Goal: Contribute content: Add original content to the website for others to see

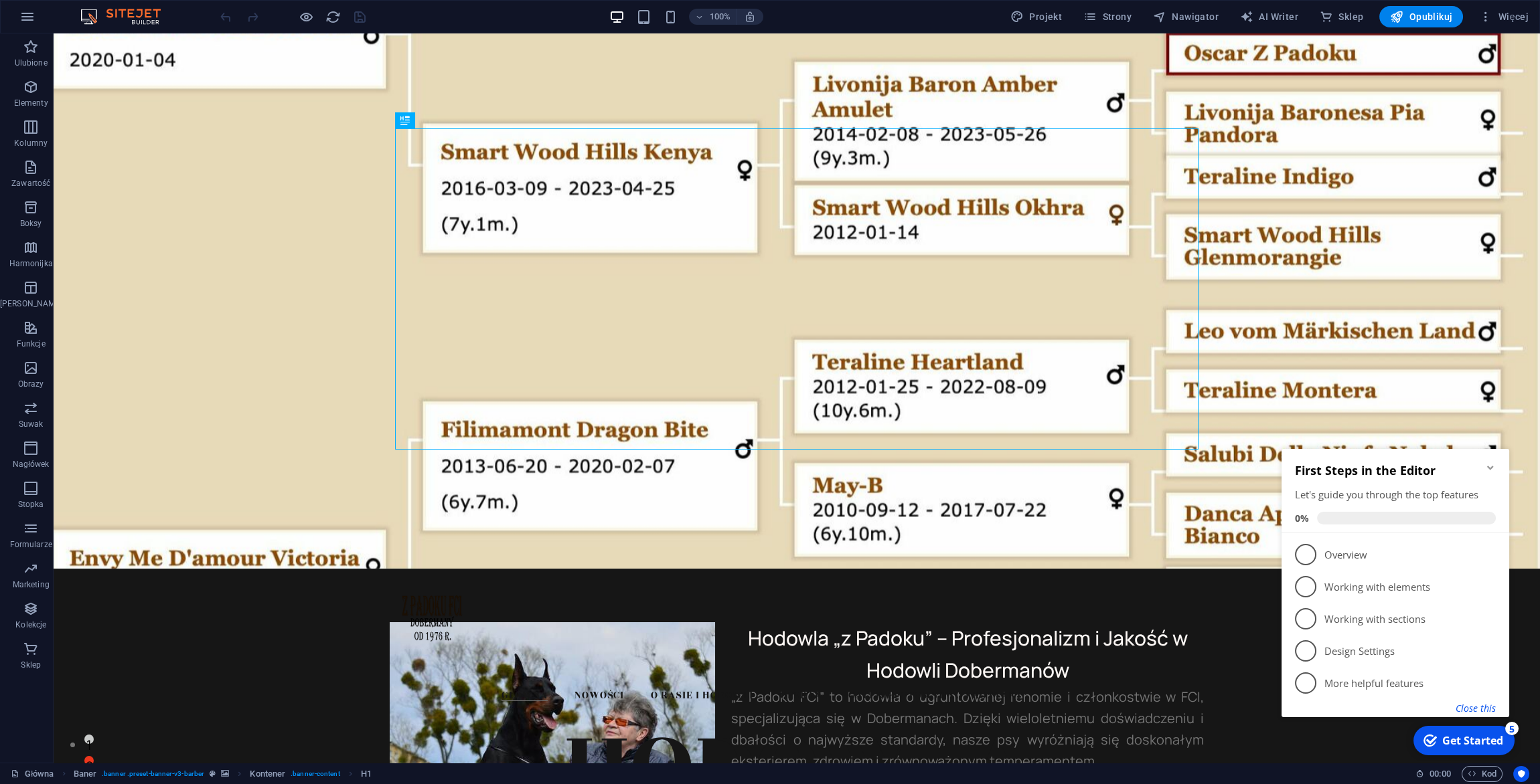
click at [1483, 706] on button "Close this" at bounding box center [1476, 708] width 40 height 13
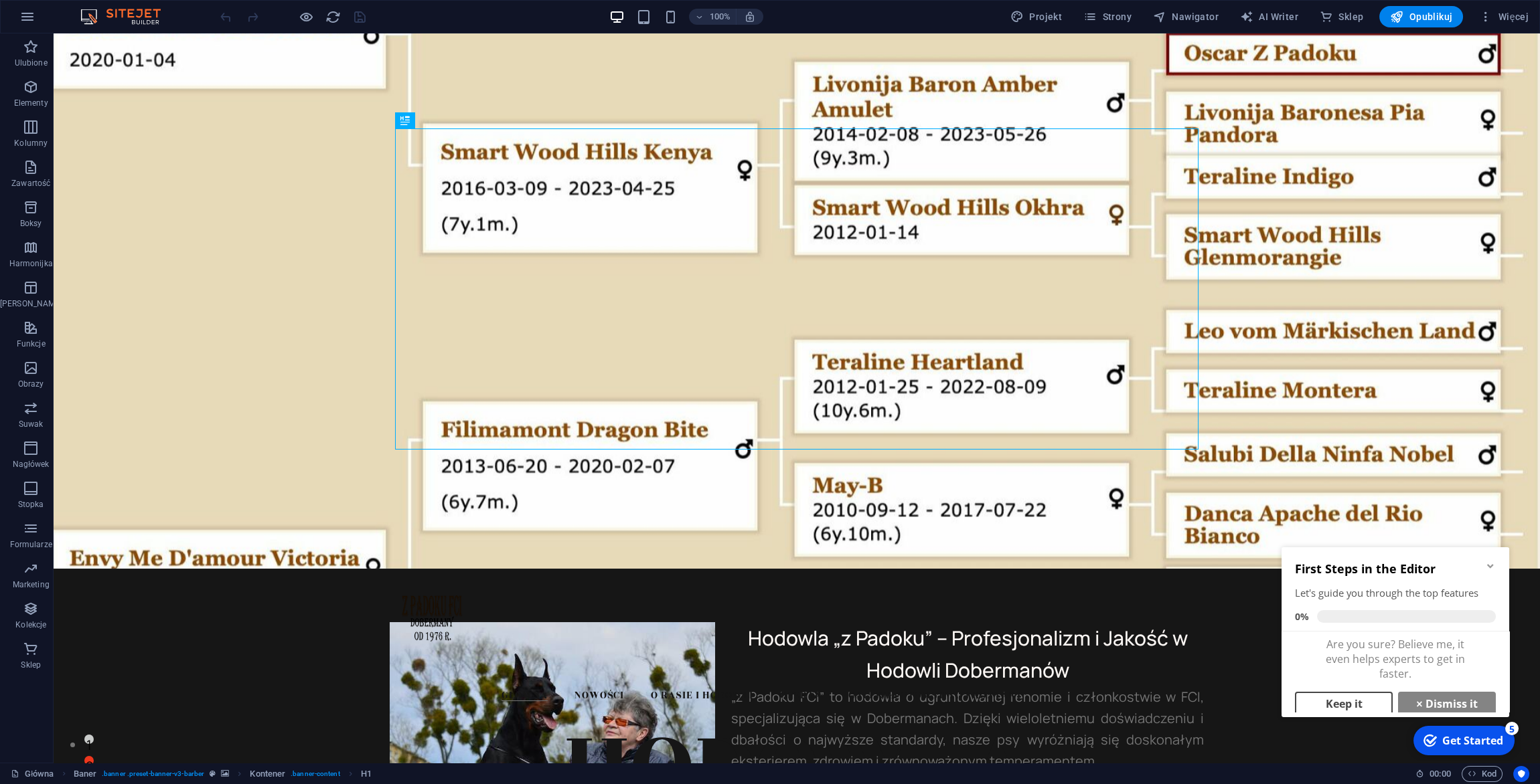
click at [1354, 706] on link "Keep it" at bounding box center [1343, 704] width 98 height 24
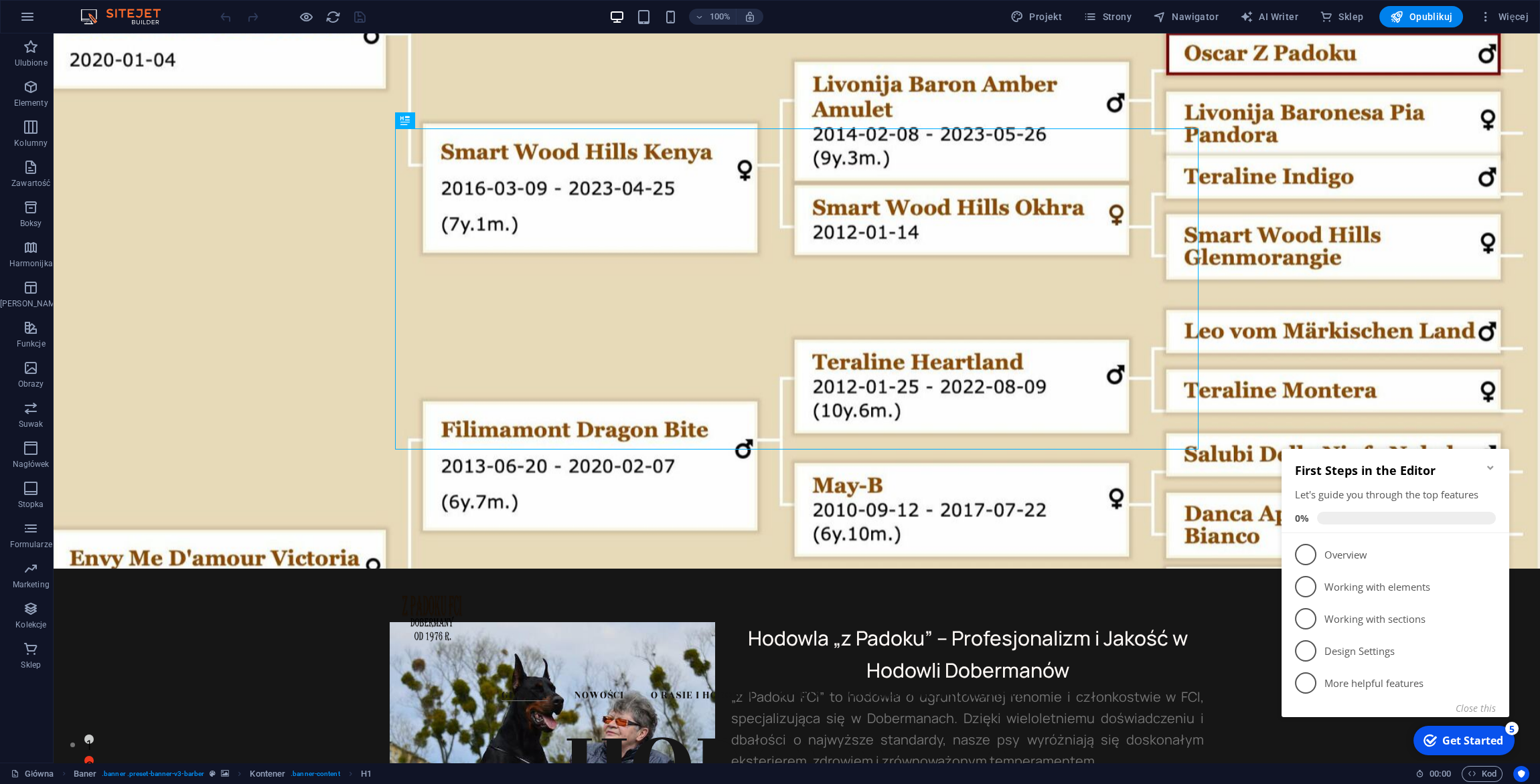
click at [1493, 470] on icon "Minimize checklist" at bounding box center [1489, 468] width 6 height 4
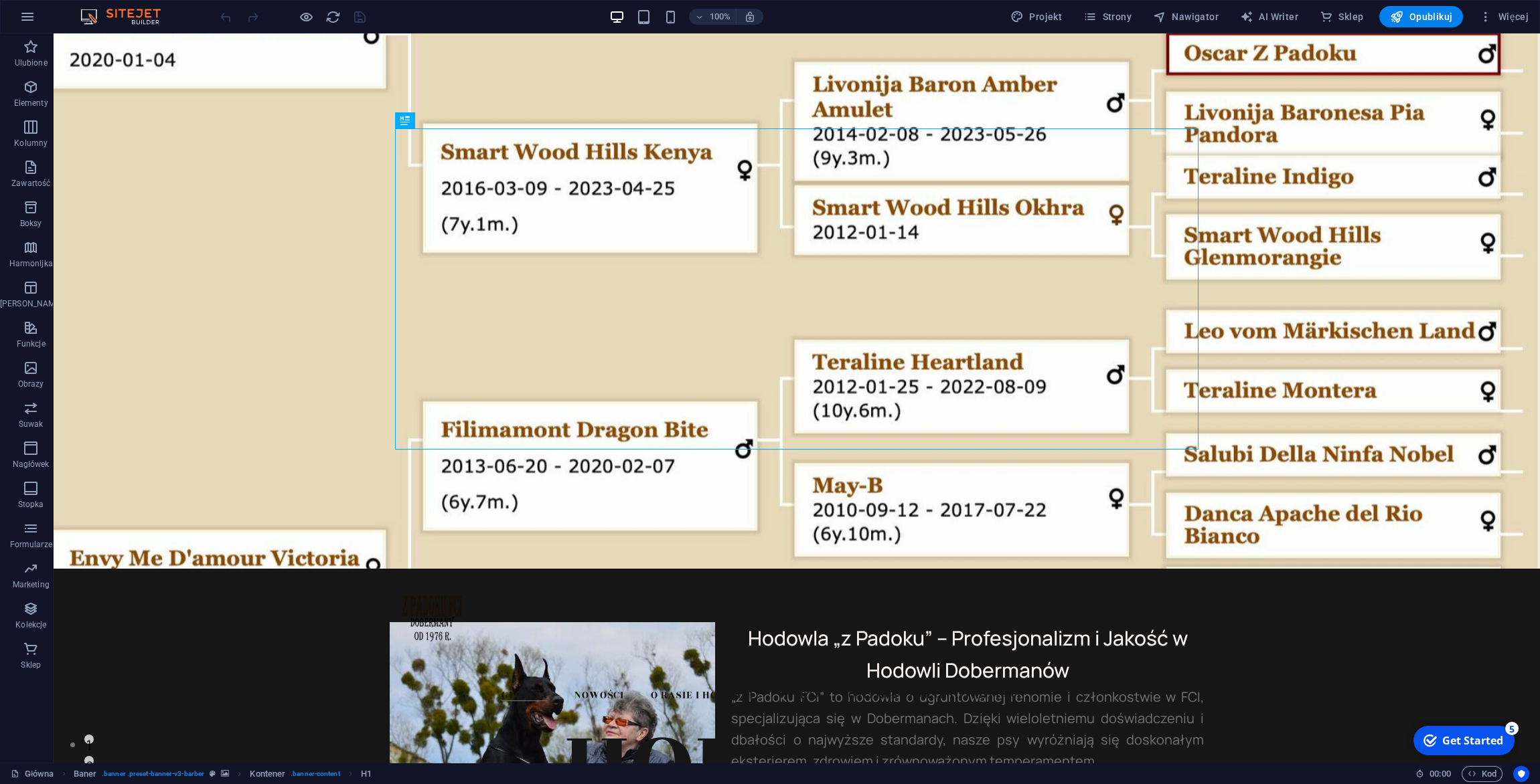
click at [1469, 736] on div "Get Started" at bounding box center [1473, 740] width 61 height 14
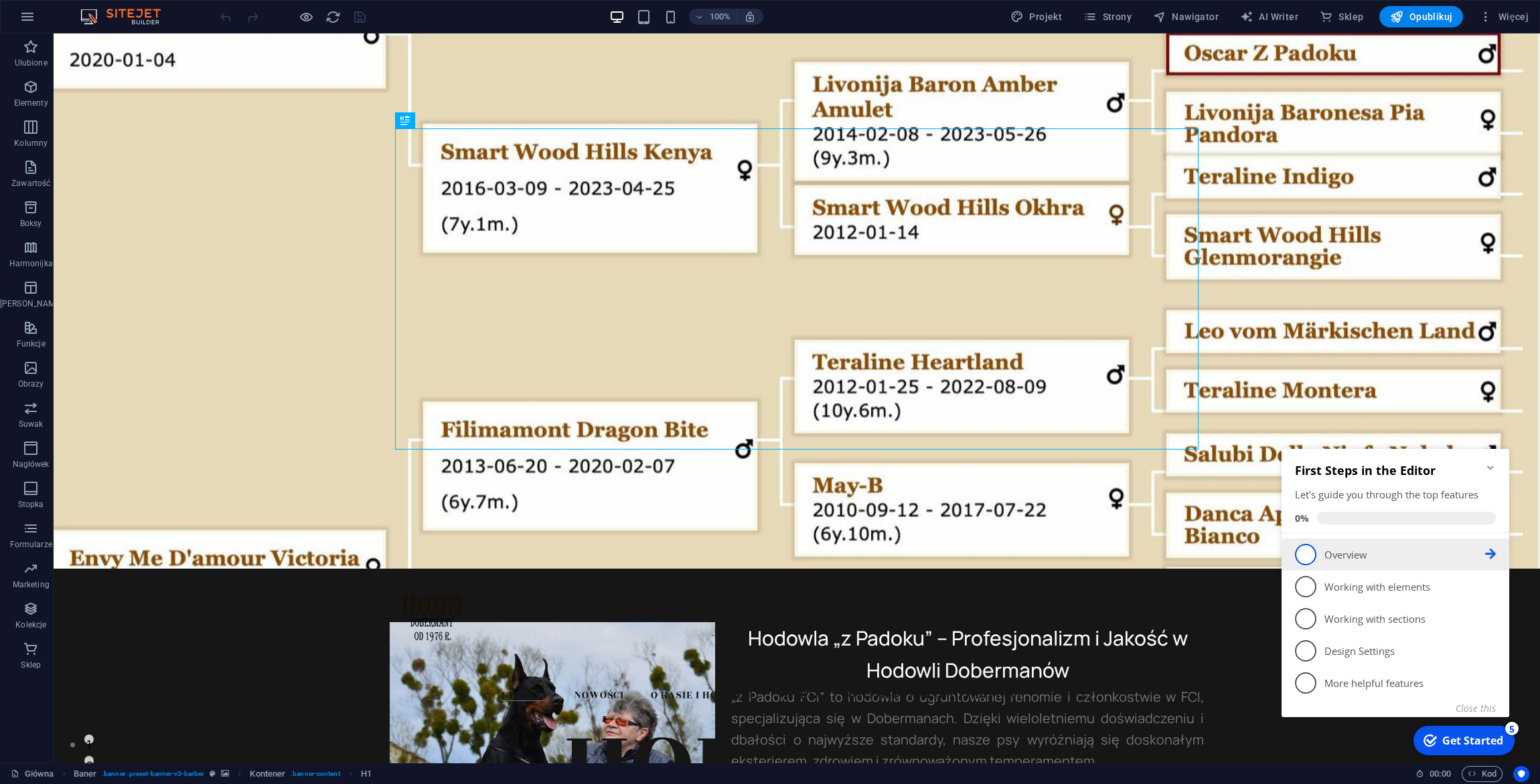
click at [1324, 558] on link "1 Overview - incomplete" at bounding box center [1395, 554] width 201 height 21
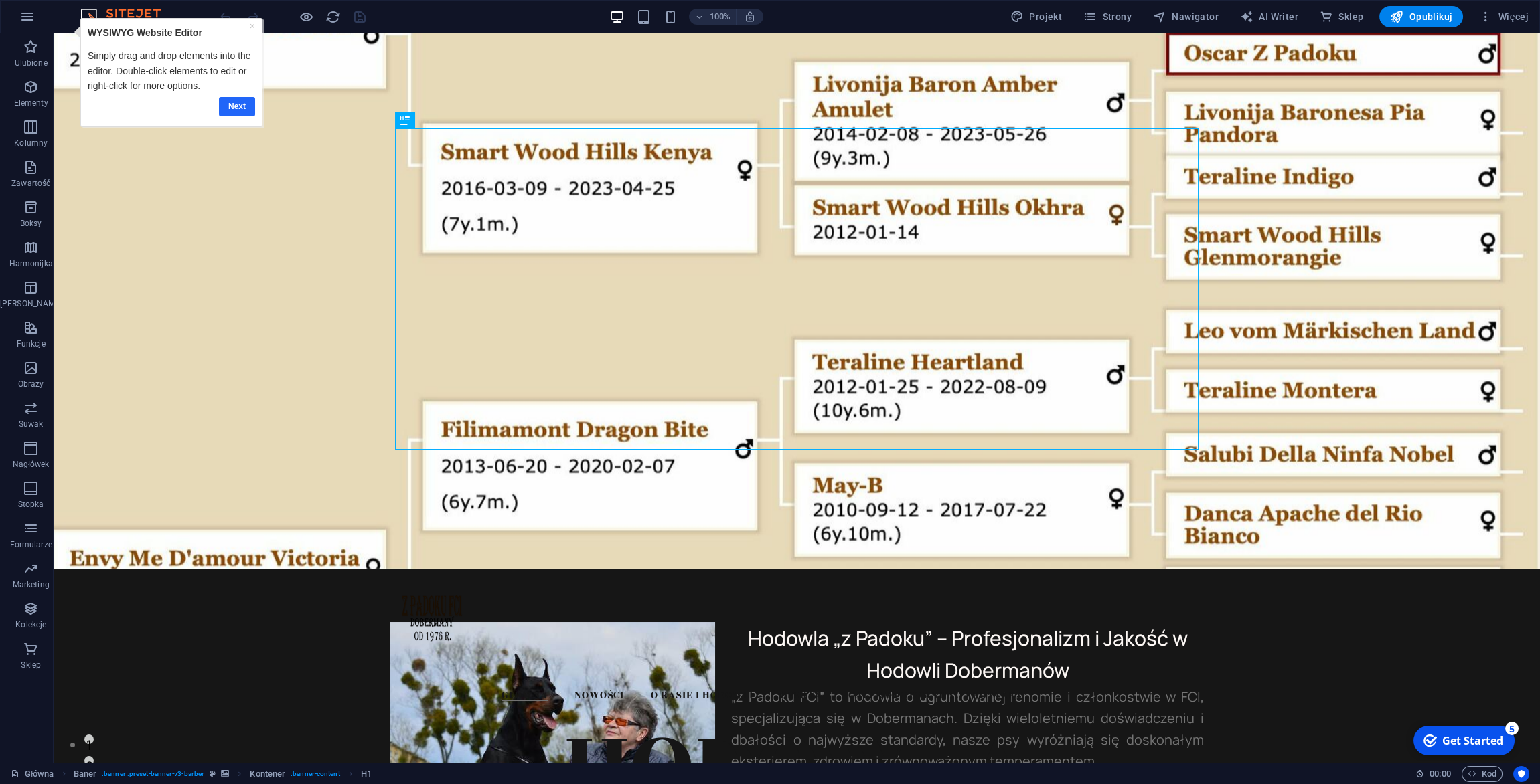
click at [229, 108] on link "Next" at bounding box center [237, 105] width 36 height 19
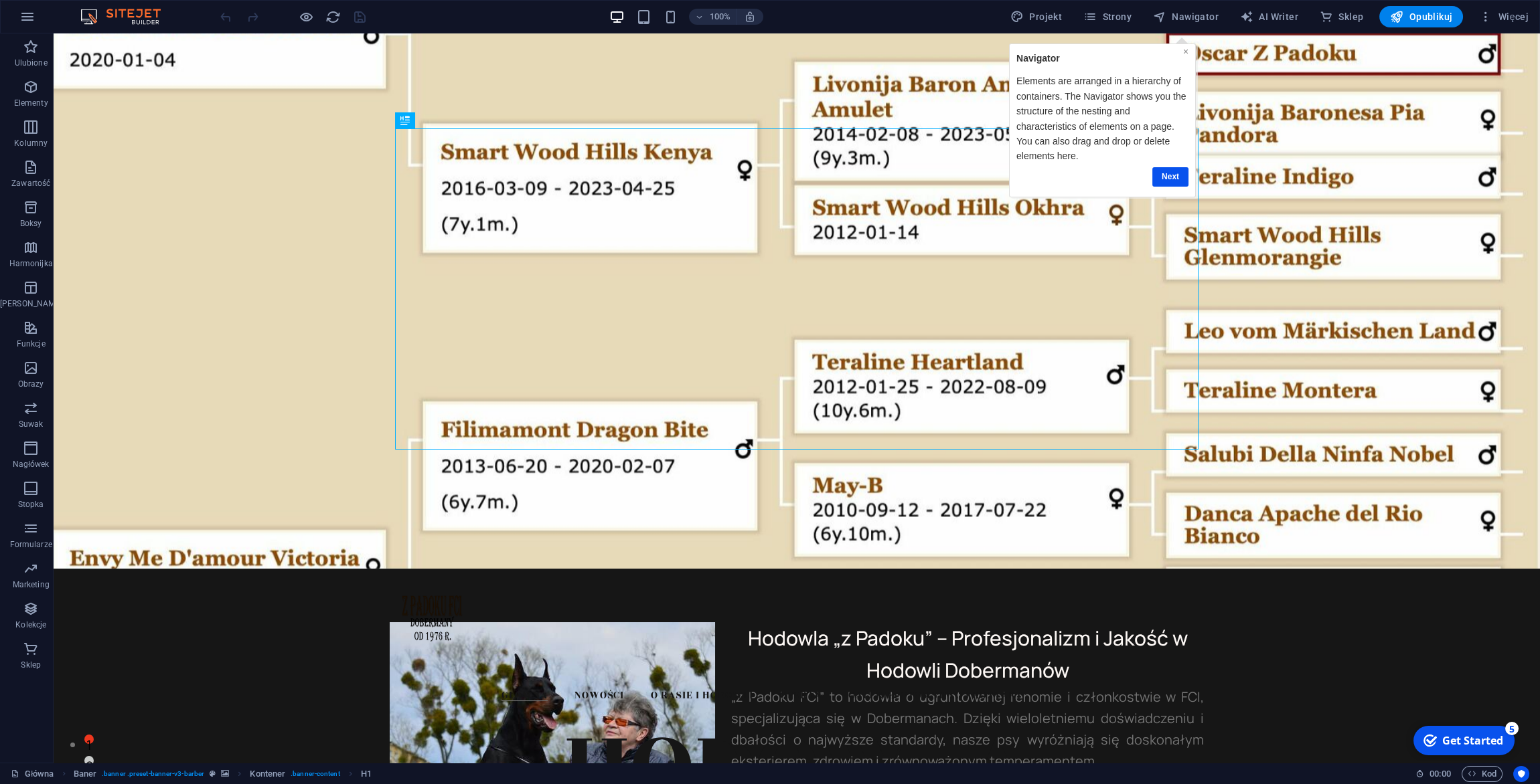
click at [1185, 50] on link "×" at bounding box center [1186, 51] width 5 height 11
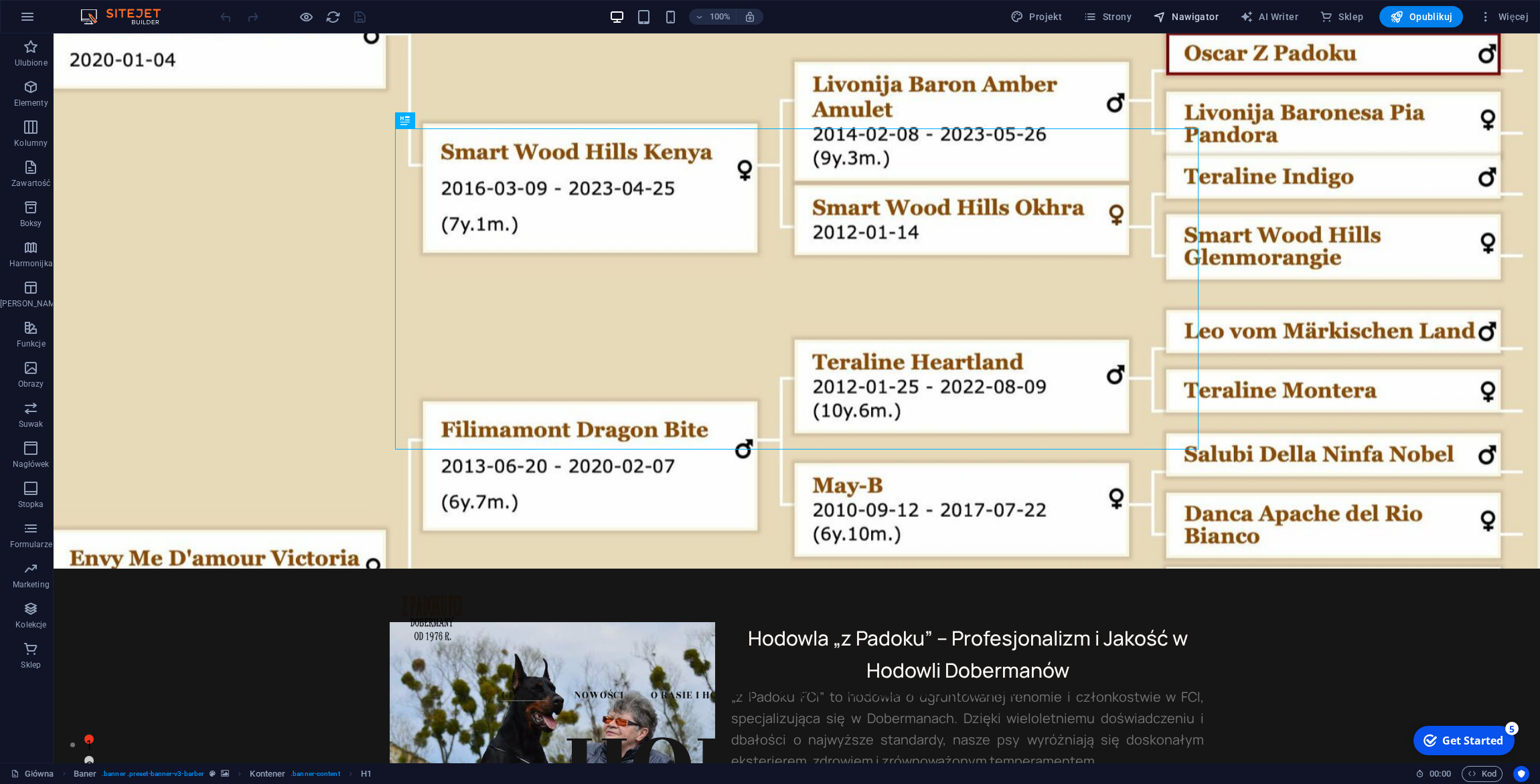
click at [1182, 22] on span "Nawigator" at bounding box center [1186, 17] width 66 height 13
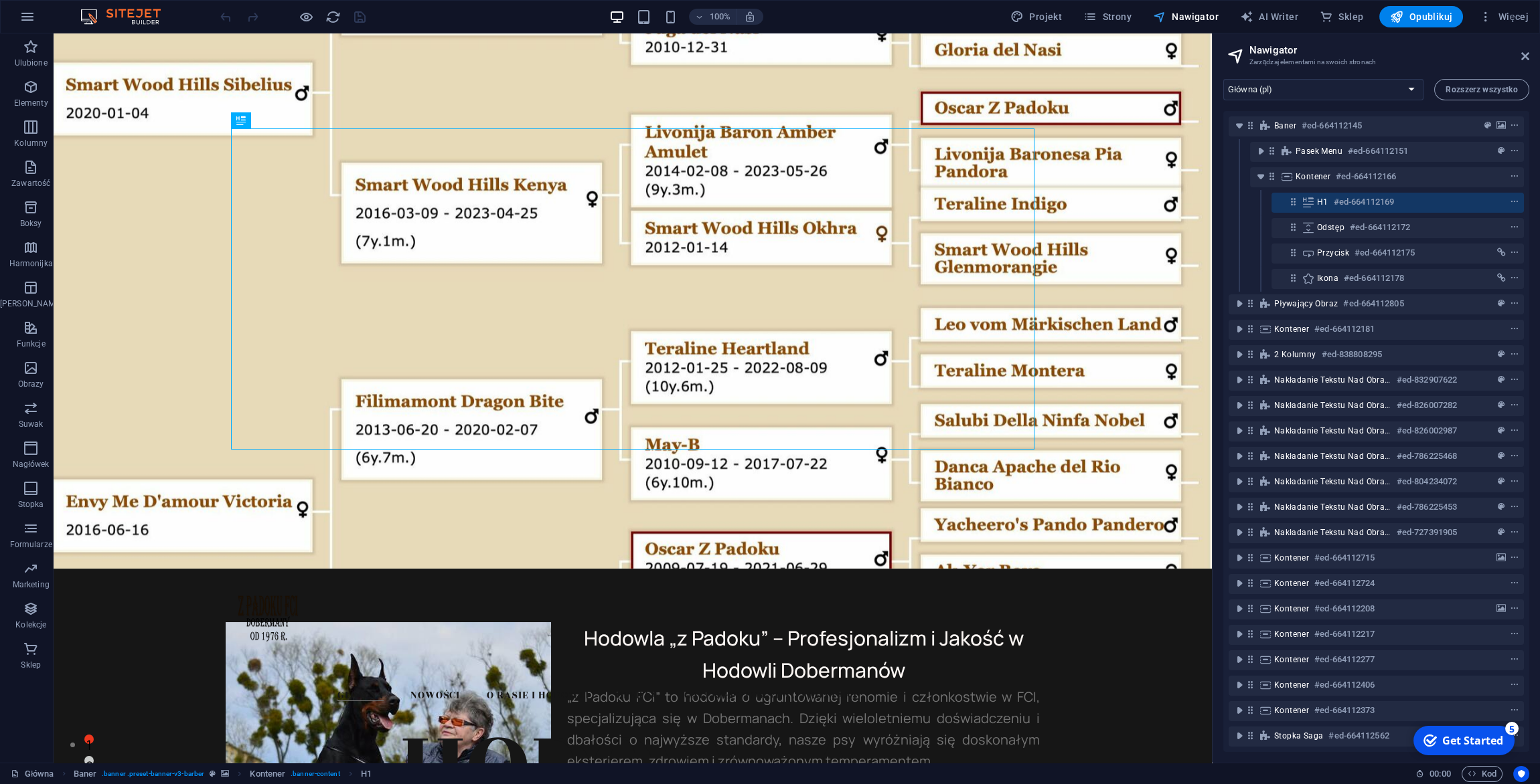
drag, startPoint x: 1192, startPoint y: 21, endPoint x: 1123, endPoint y: 24, distance: 69.1
click at [1191, 21] on span "Nawigator" at bounding box center [1186, 17] width 66 height 13
click at [1121, 17] on span "Strony" at bounding box center [1107, 17] width 48 height 13
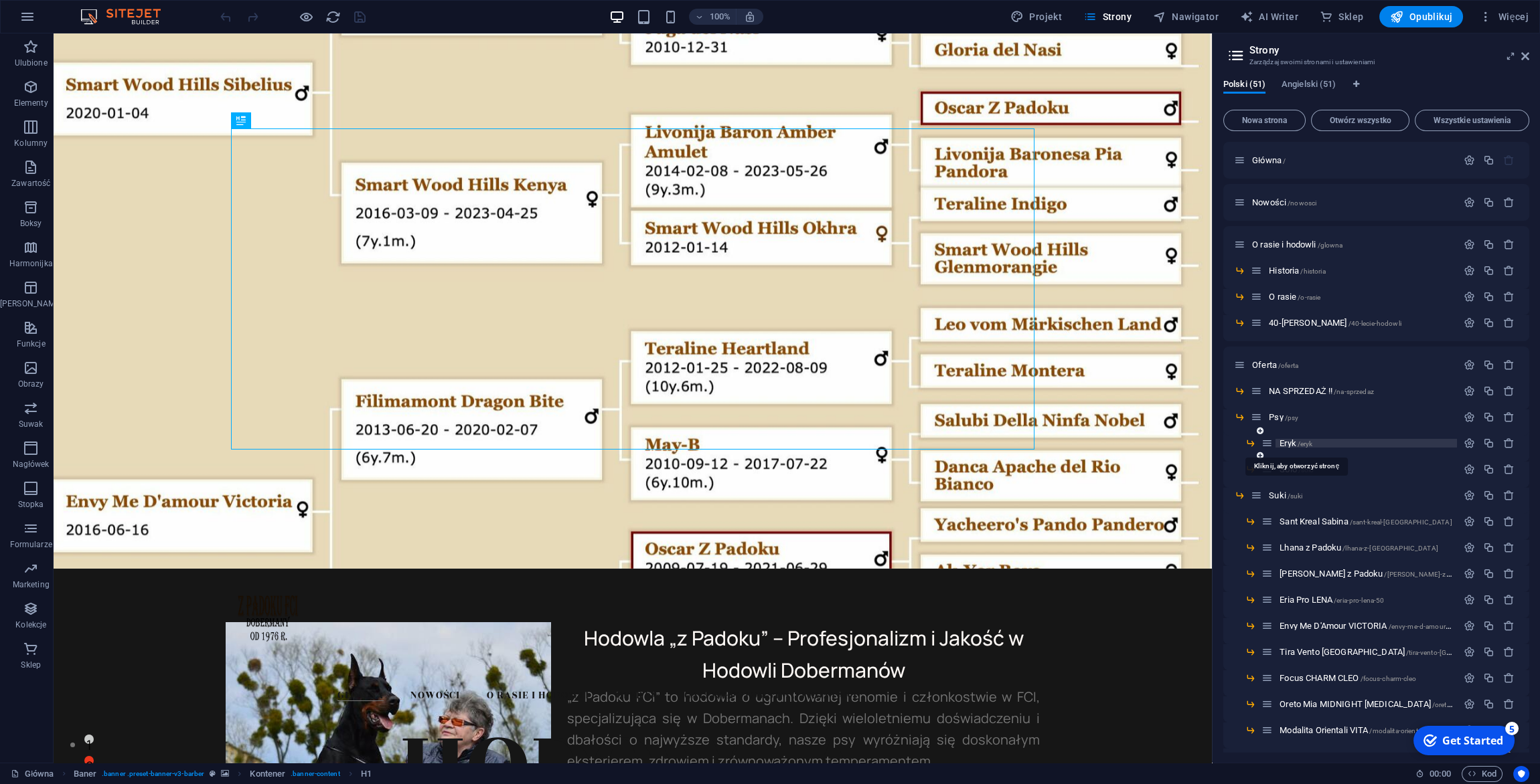
click at [1306, 443] on span "/eryk" at bounding box center [1306, 443] width 15 height 8
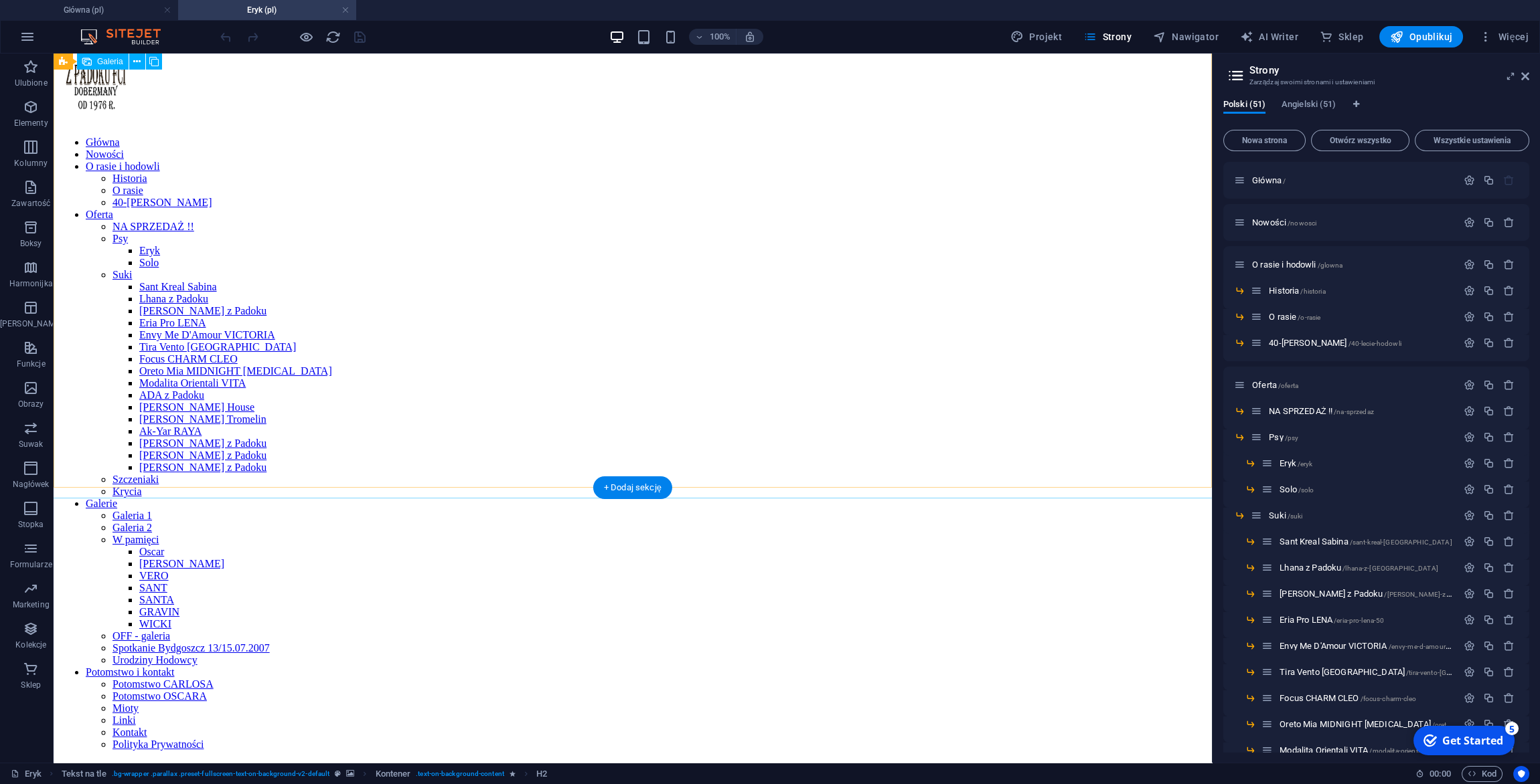
scroll to position [5341, 0]
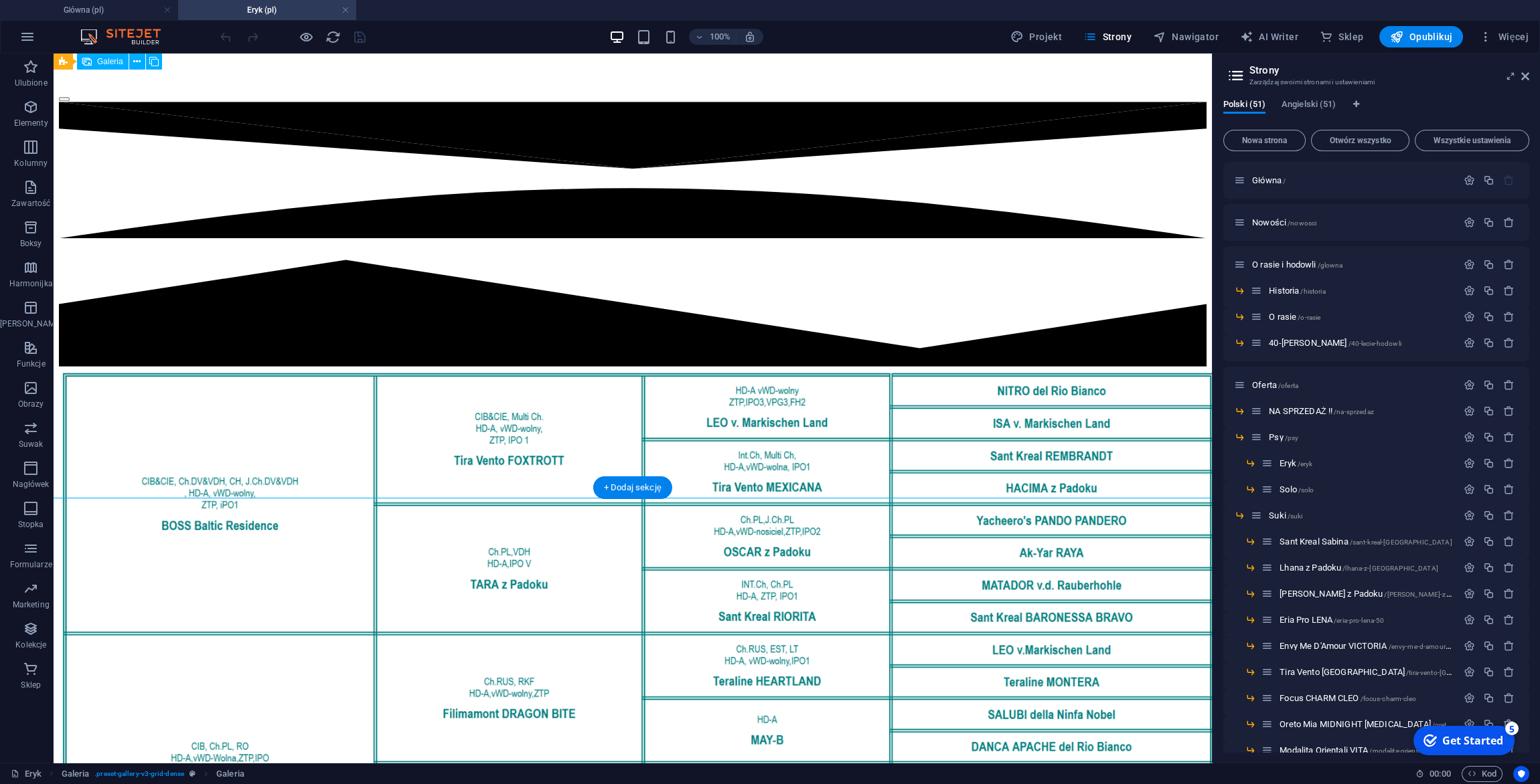
select select "4"
select select "px"
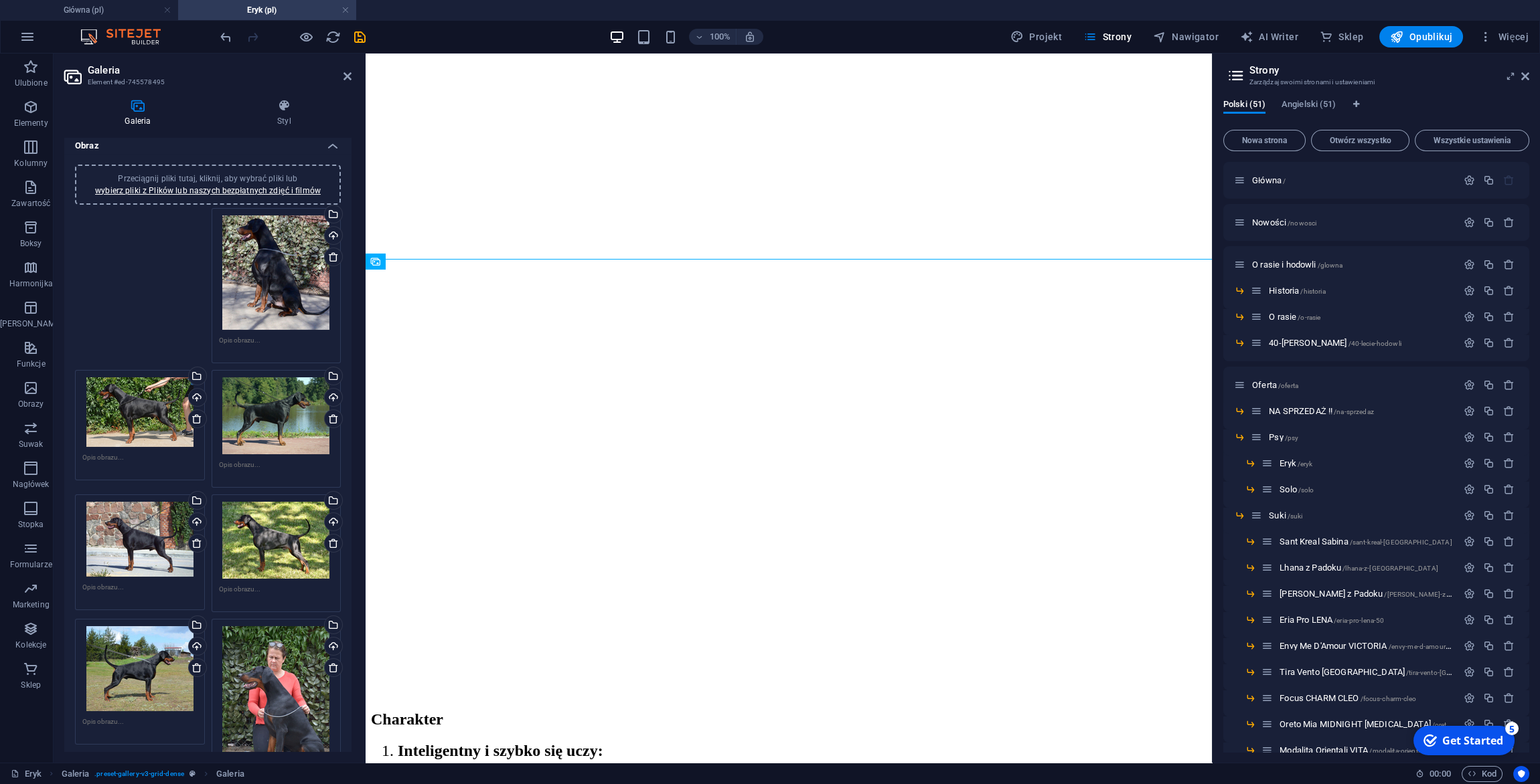
scroll to position [0, 0]
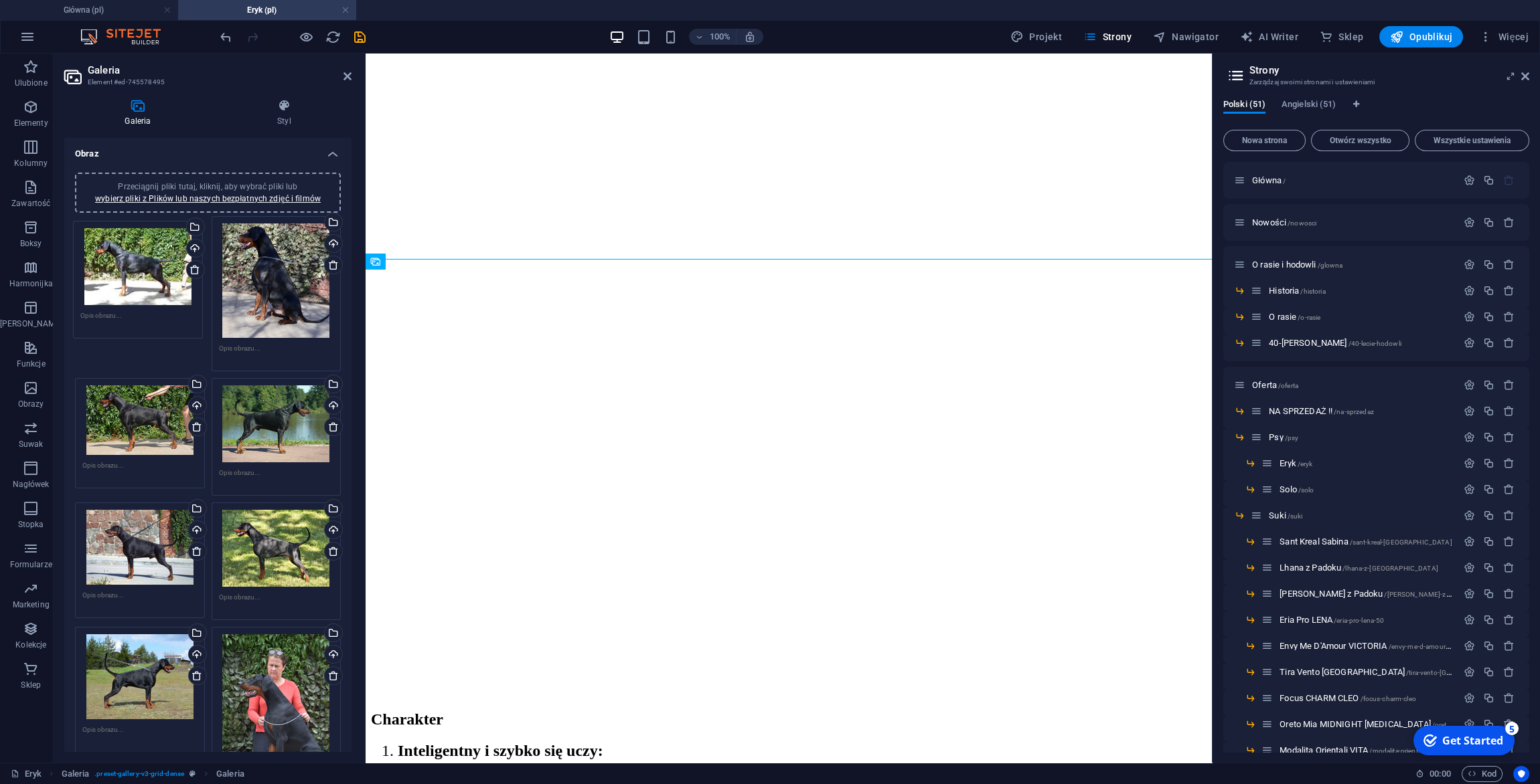
drag, startPoint x: 158, startPoint y: 523, endPoint x: 158, endPoint y: 274, distance: 249.0
click at [158, 272] on div "Przeciągnij pliki tutaj, kliknij, aby wybrać pliki lub wybierz pliki z Plików l…" at bounding box center [207, 743] width 272 height 1061
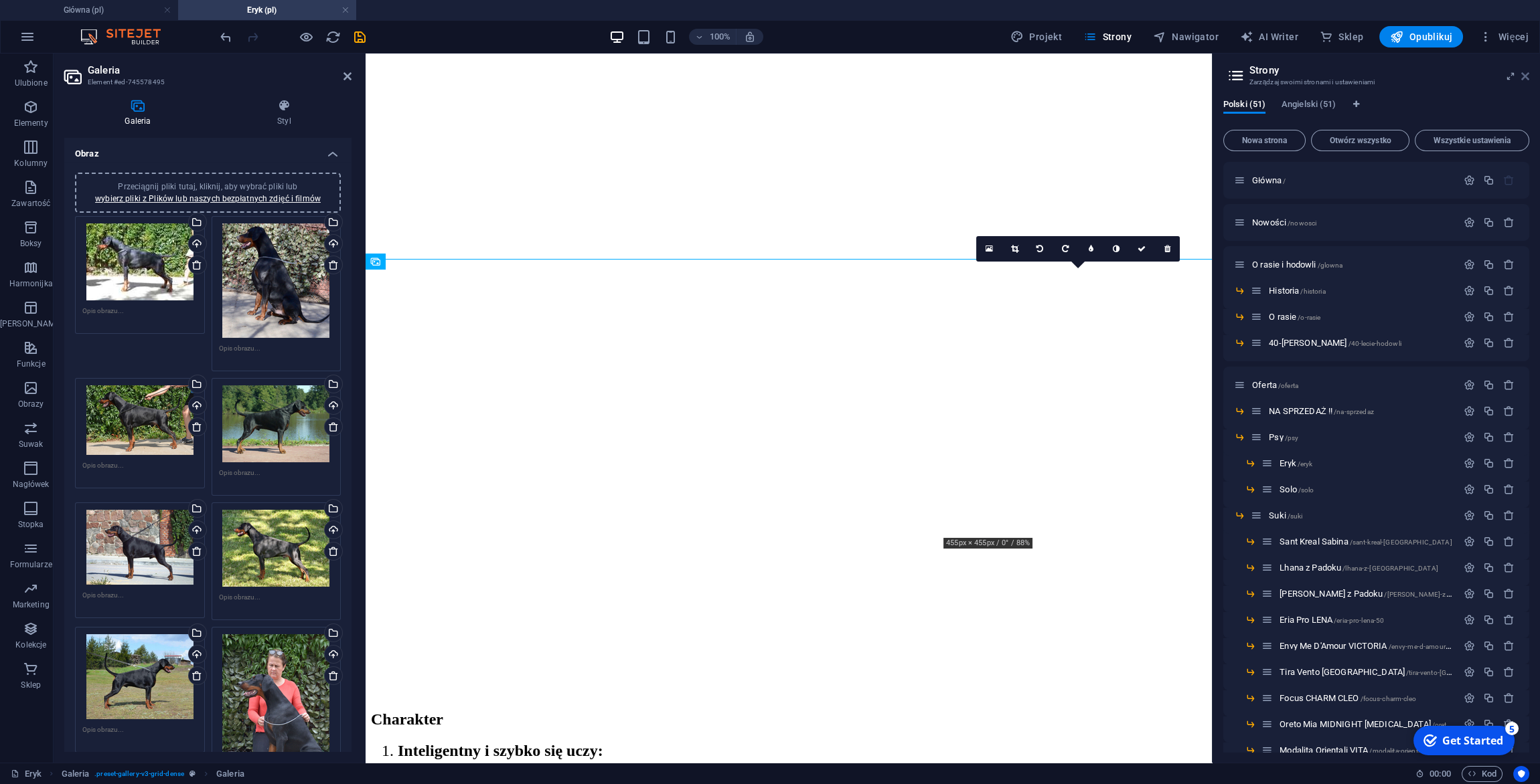
click at [1526, 78] on icon at bounding box center [1526, 76] width 8 height 11
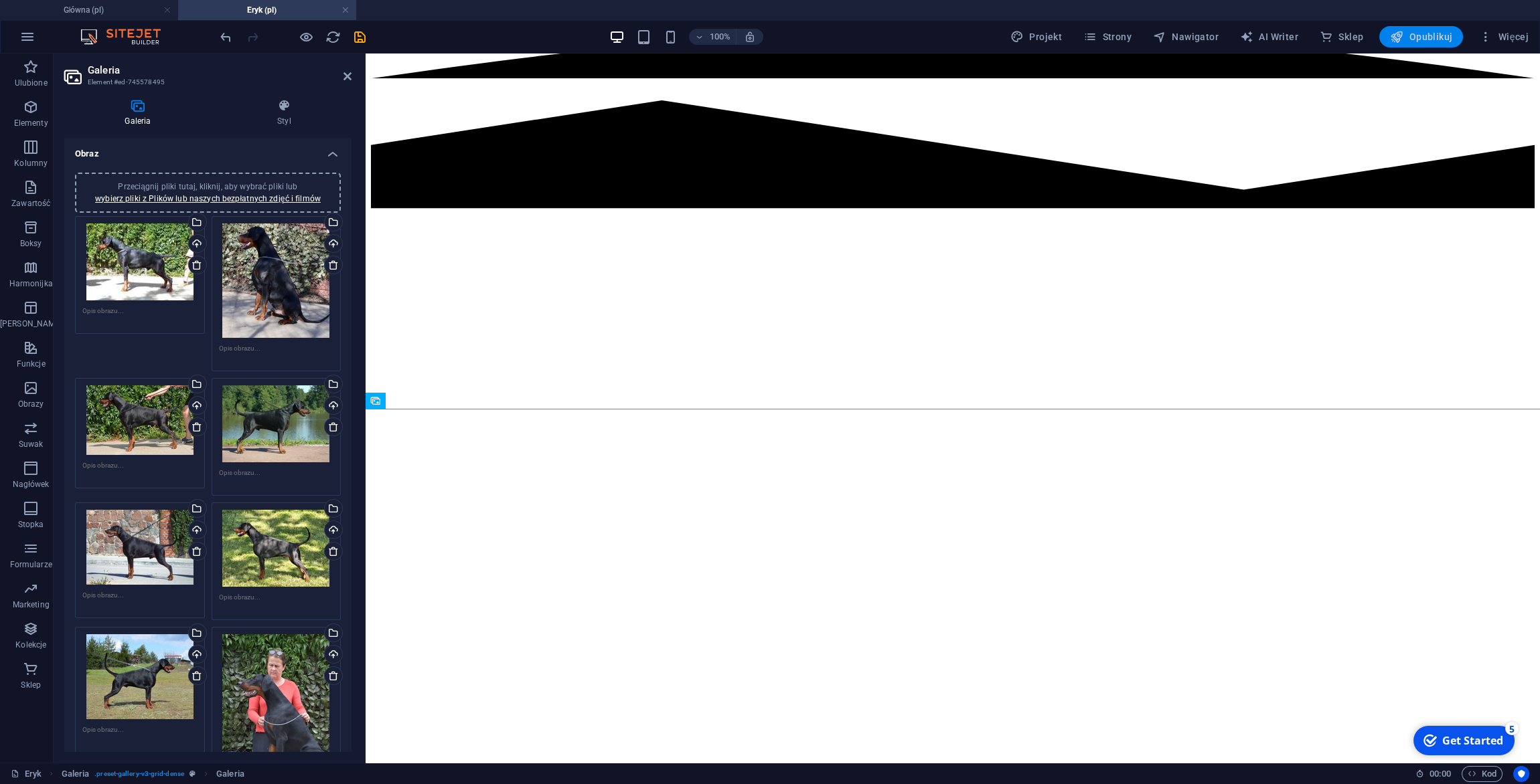
drag, startPoint x: 1412, startPoint y: 35, endPoint x: 1363, endPoint y: 199, distance: 171.2
click at [1412, 35] on span "Opublikuj" at bounding box center [1421, 37] width 62 height 13
